Goal: Navigation & Orientation: Find specific page/section

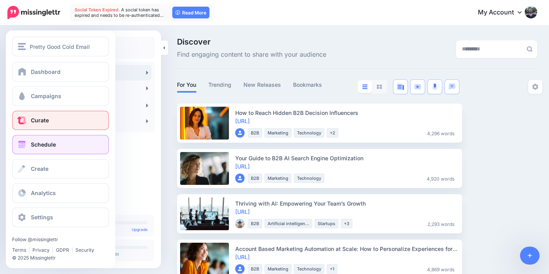
click at [43, 142] on span "Schedule" at bounding box center [43, 144] width 25 height 7
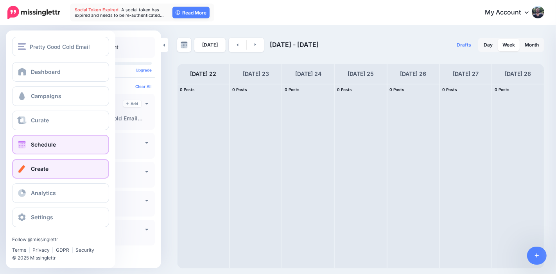
click at [52, 167] on link "Create" at bounding box center [60, 169] width 97 height 20
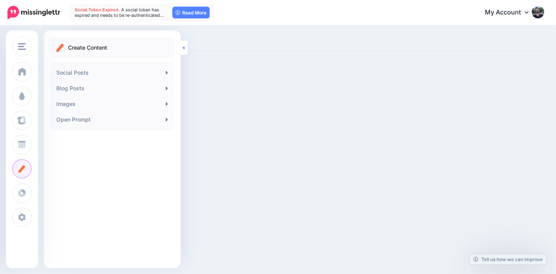
click at [183, 47] on icon at bounding box center [184, 47] width 2 height 3
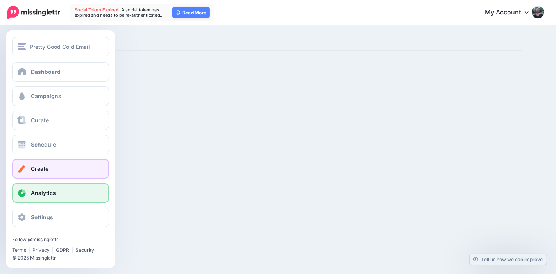
click at [45, 198] on link "Analytics" at bounding box center [60, 193] width 97 height 20
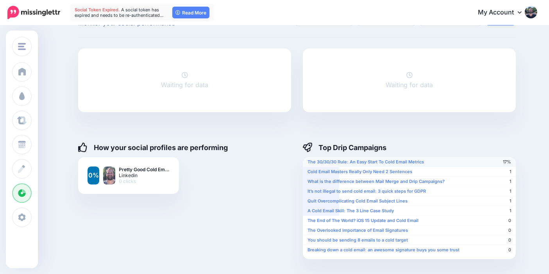
scroll to position [43, 0]
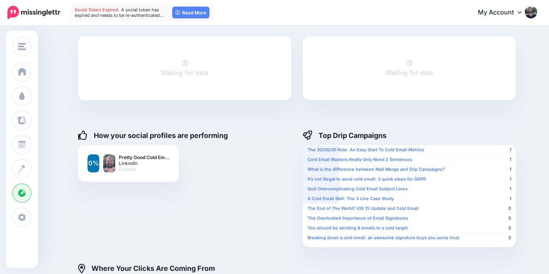
click at [468, 128] on div "Top Drip Campaigns" at bounding box center [409, 131] width 213 height 14
click at [349, 147] on b "The 30/30/30 Rule: An Easy Start To Cold Email Metrics" at bounding box center [366, 149] width 116 height 5
